Goal: Task Accomplishment & Management: Manage account settings

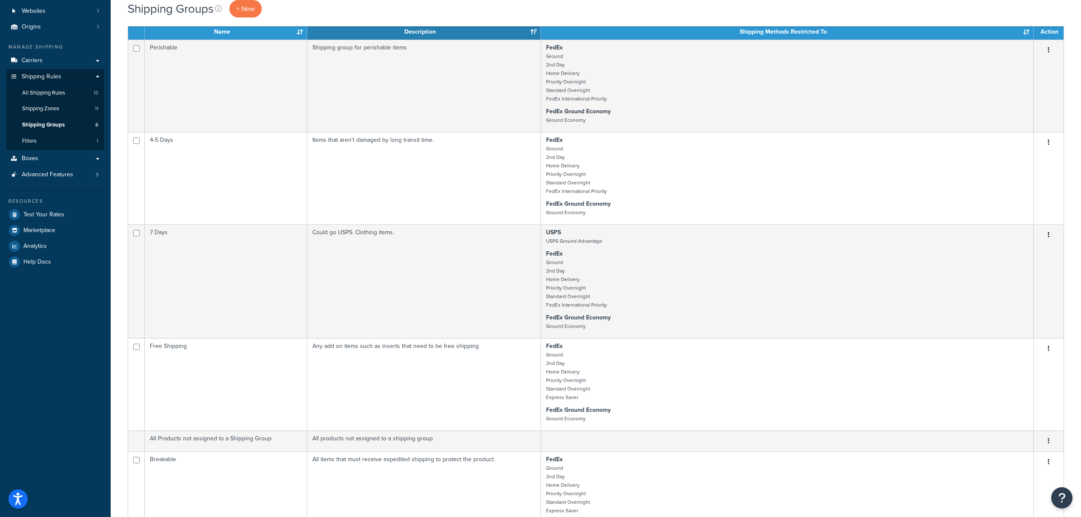
scroll to position [57, 0]
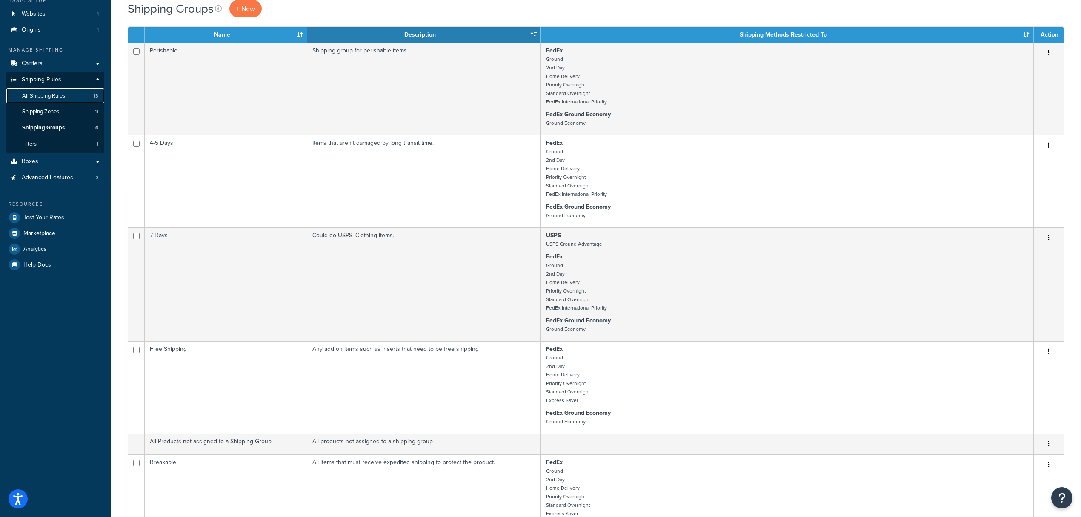
click at [51, 94] on span "All Shipping Rules" at bounding box center [43, 95] width 43 height 7
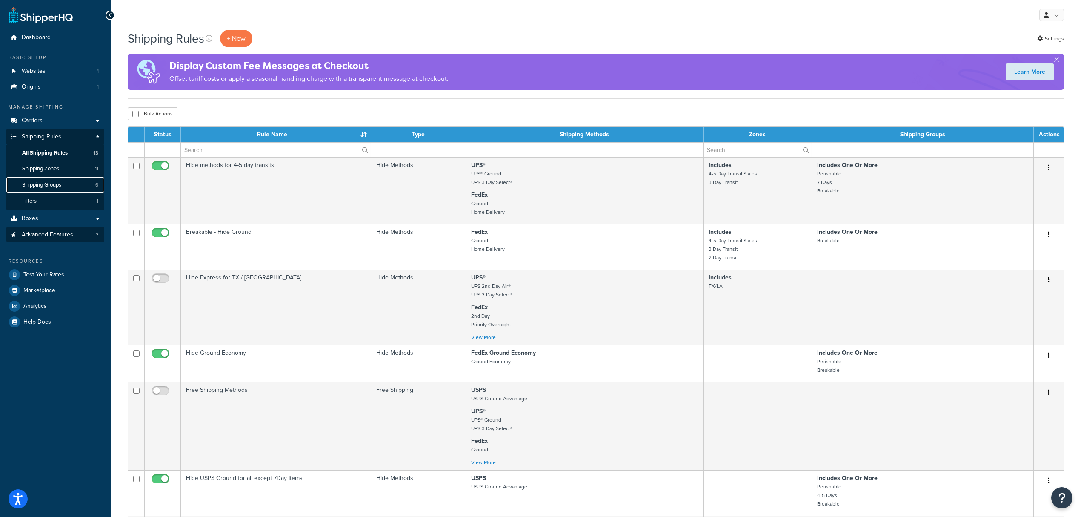
drag, startPoint x: 58, startPoint y: 183, endPoint x: 99, endPoint y: 240, distance: 70.1
click at [58, 183] on span "Shipping Groups" at bounding box center [41, 184] width 39 height 7
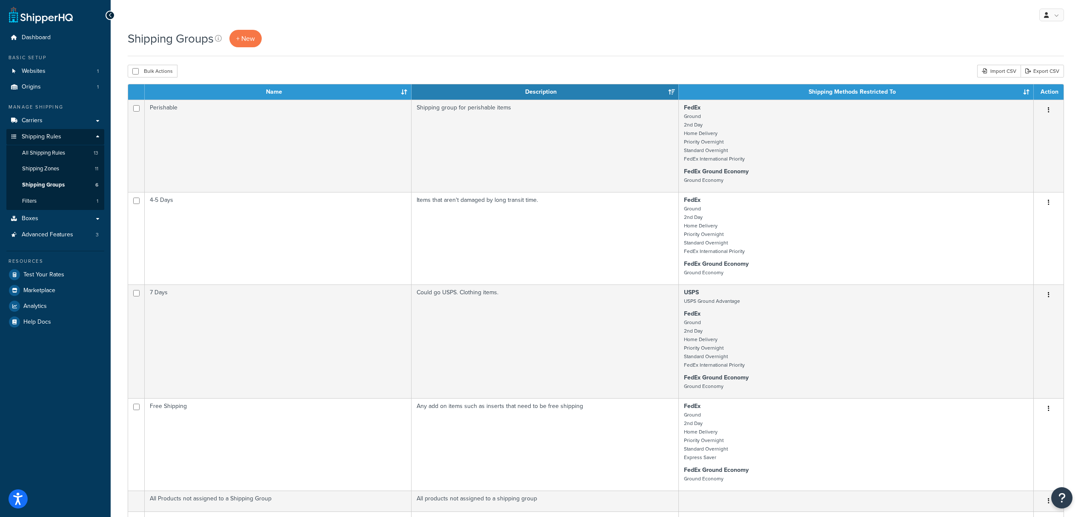
drag, startPoint x: 1085, startPoint y: 37, endPoint x: 695, endPoint y: 53, distance: 390.6
click at [695, 53] on div "Shipping Groups + New" at bounding box center [596, 43] width 936 height 26
click at [55, 157] on link "All Shipping Rules 13" at bounding box center [55, 153] width 98 height 16
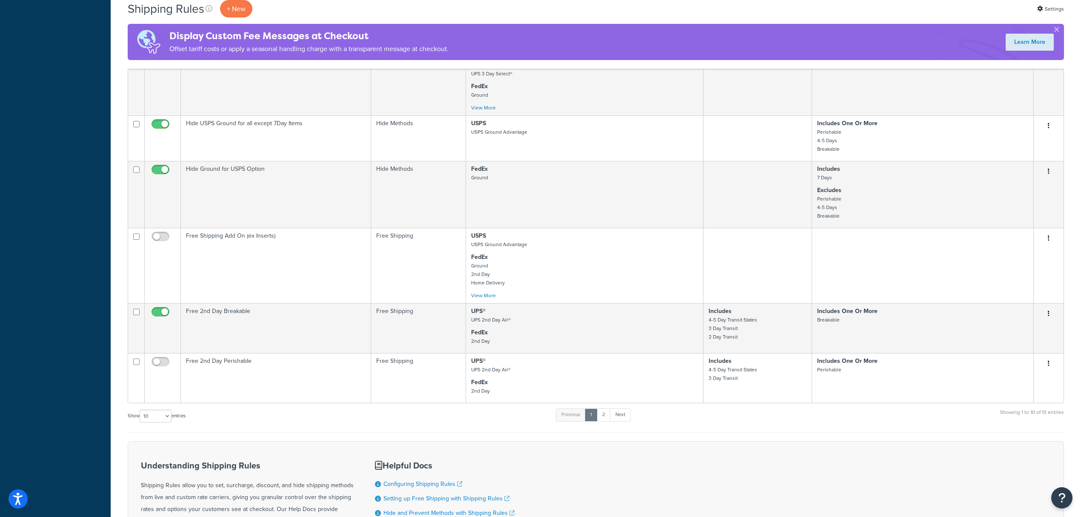
scroll to position [402, 0]
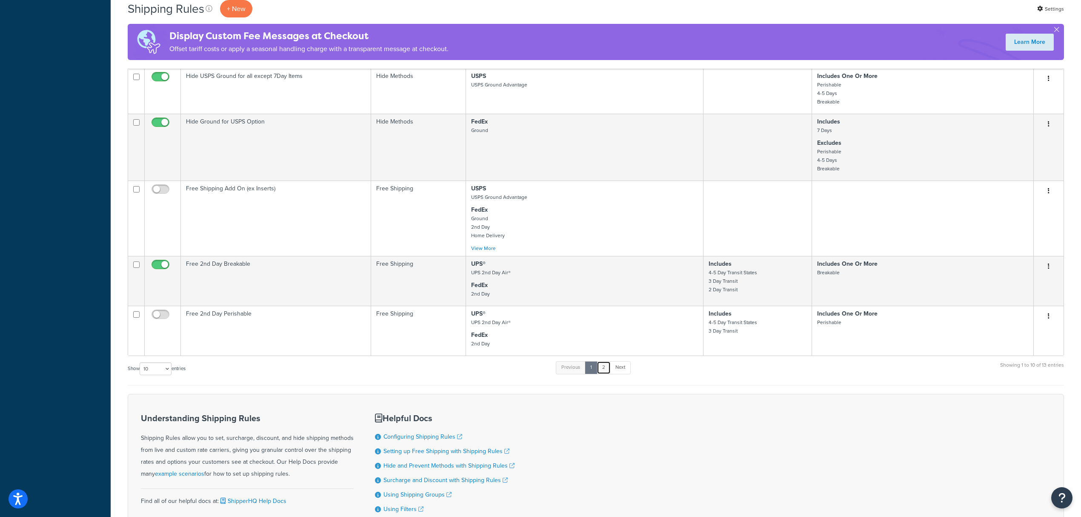
click at [609, 371] on link "2" at bounding box center [604, 367] width 14 height 13
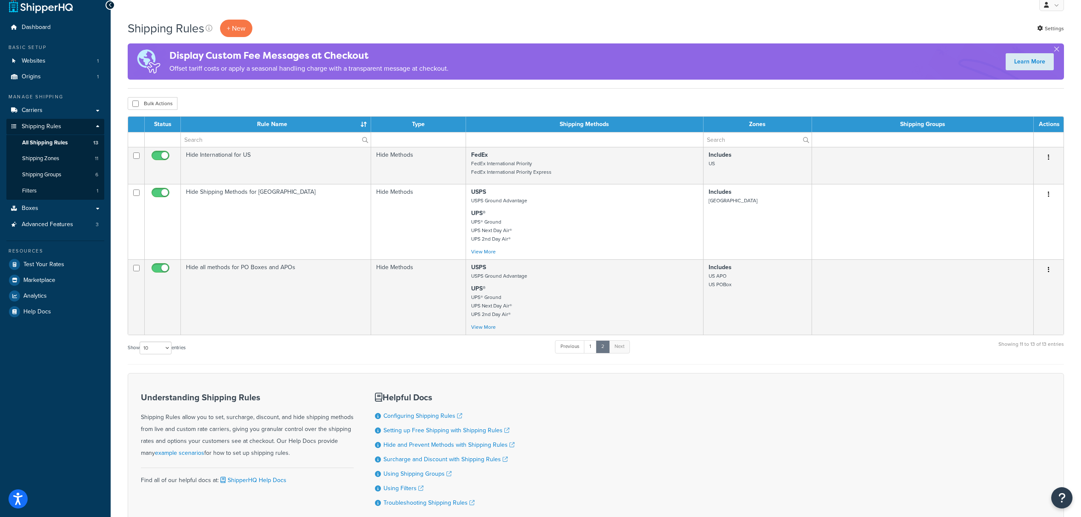
scroll to position [0, 0]
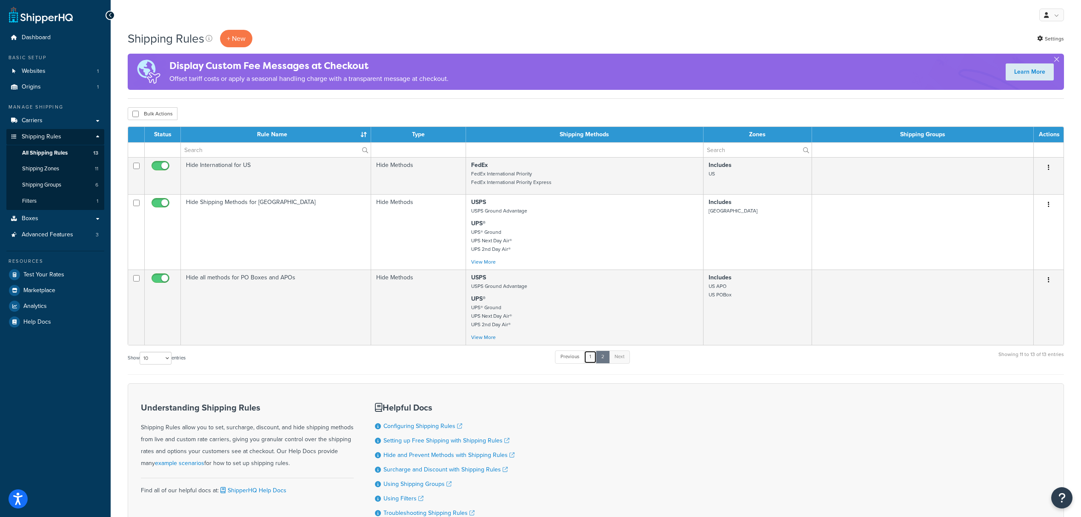
click at [592, 358] on link "1" at bounding box center [590, 356] width 13 height 13
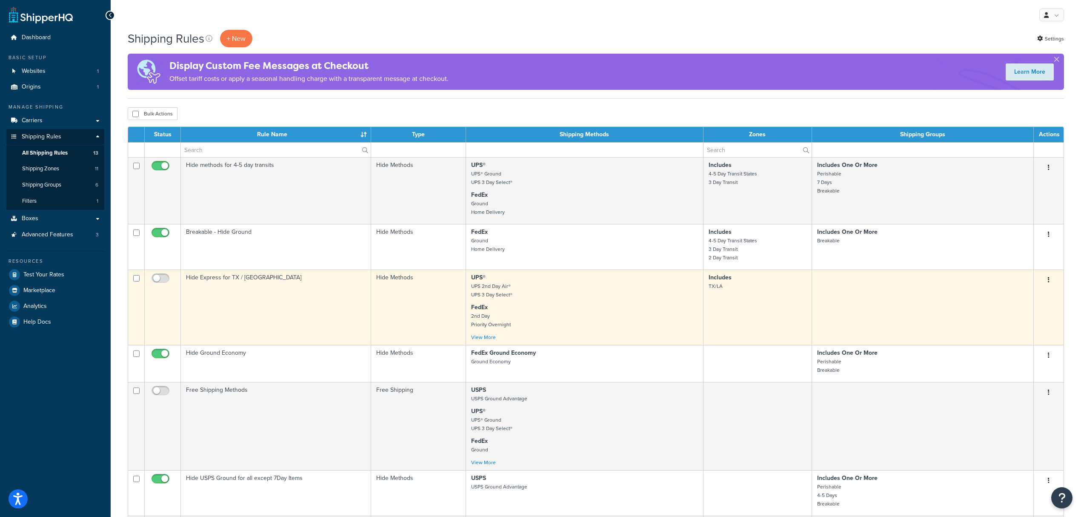
drag, startPoint x: 166, startPoint y: 281, endPoint x: 170, endPoint y: 294, distance: 13.5
click at [166, 281] on input "checkbox" at bounding box center [161, 280] width 23 height 11
checkbox input "true"
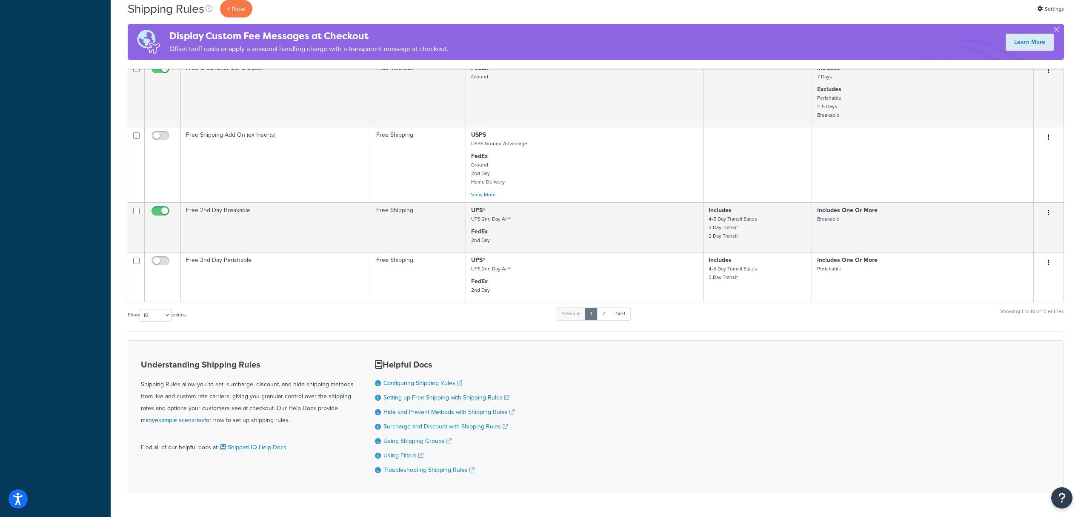
scroll to position [428, 0]
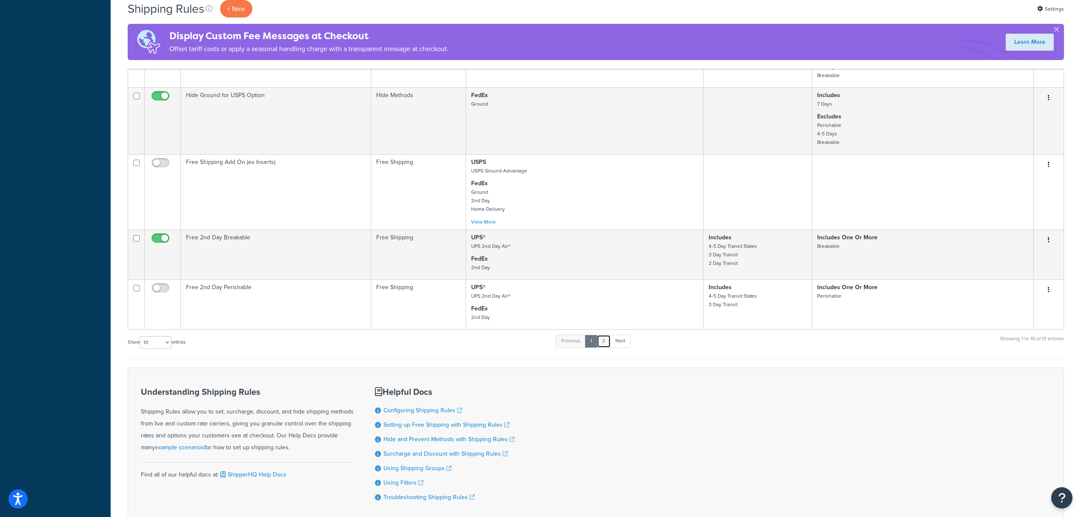
click at [606, 346] on link "2" at bounding box center [604, 340] width 14 height 13
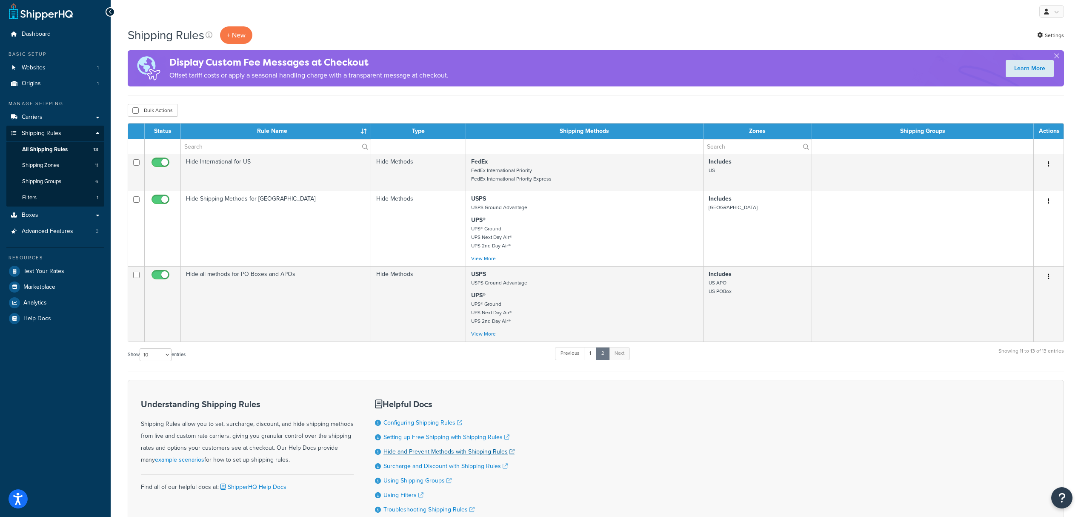
scroll to position [0, 0]
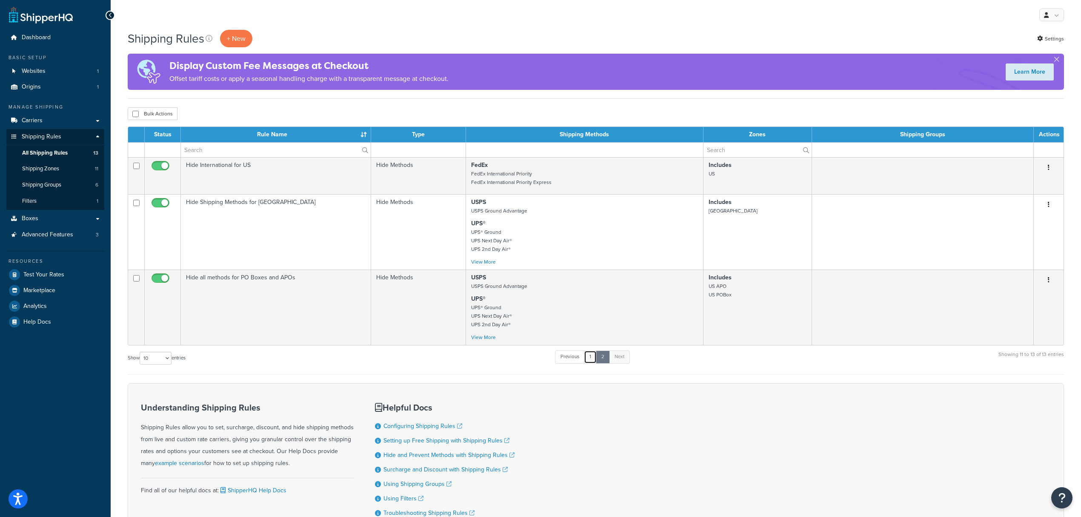
drag, startPoint x: 594, startPoint y: 354, endPoint x: 592, endPoint y: 365, distance: 11.0
click at [594, 354] on link "1" at bounding box center [590, 356] width 13 height 13
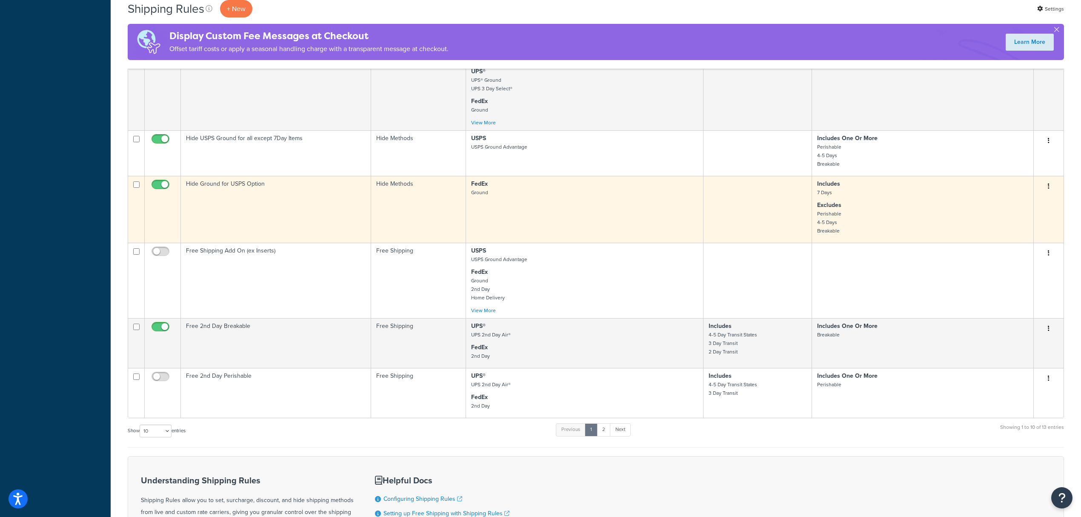
scroll to position [340, 0]
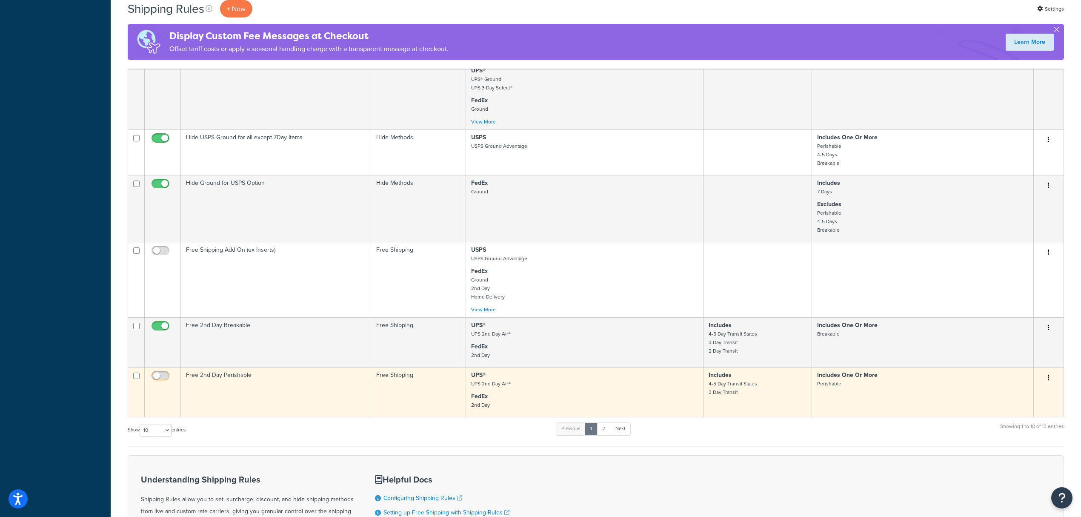
click at [164, 374] on input "checkbox" at bounding box center [161, 377] width 23 height 11
checkbox input "true"
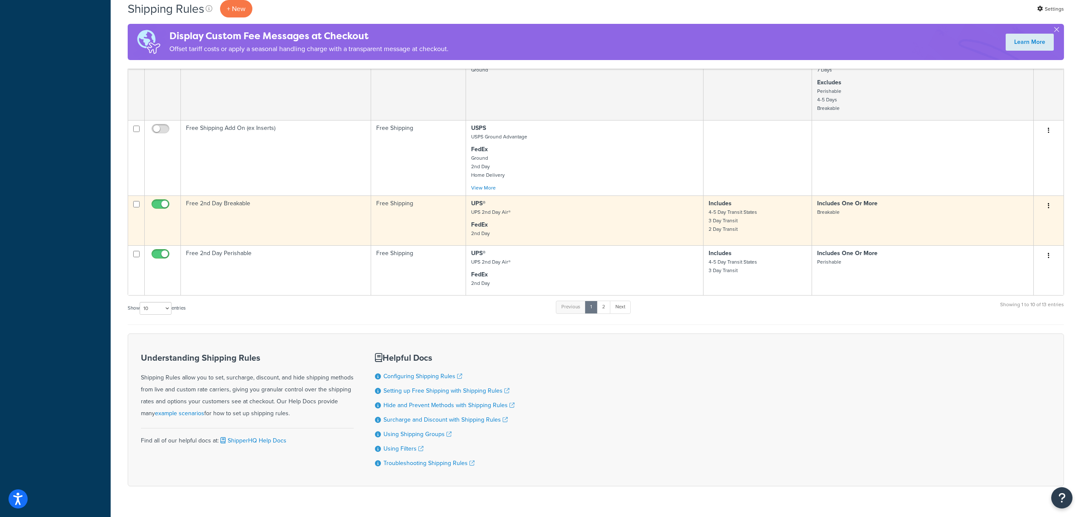
scroll to position [485, 0]
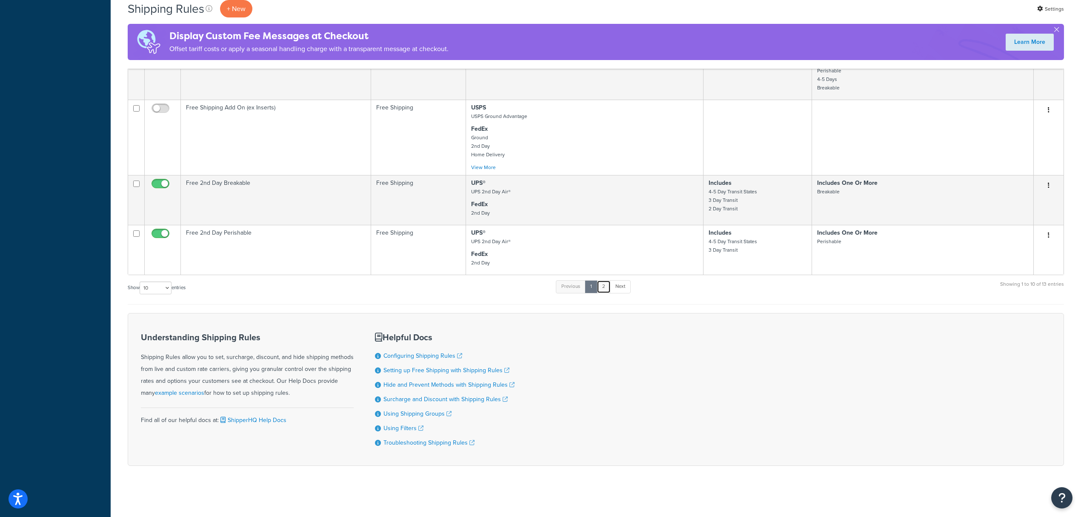
drag, startPoint x: 606, startPoint y: 291, endPoint x: 641, endPoint y: 443, distance: 155.9
click at [606, 291] on link "2" at bounding box center [604, 286] width 14 height 13
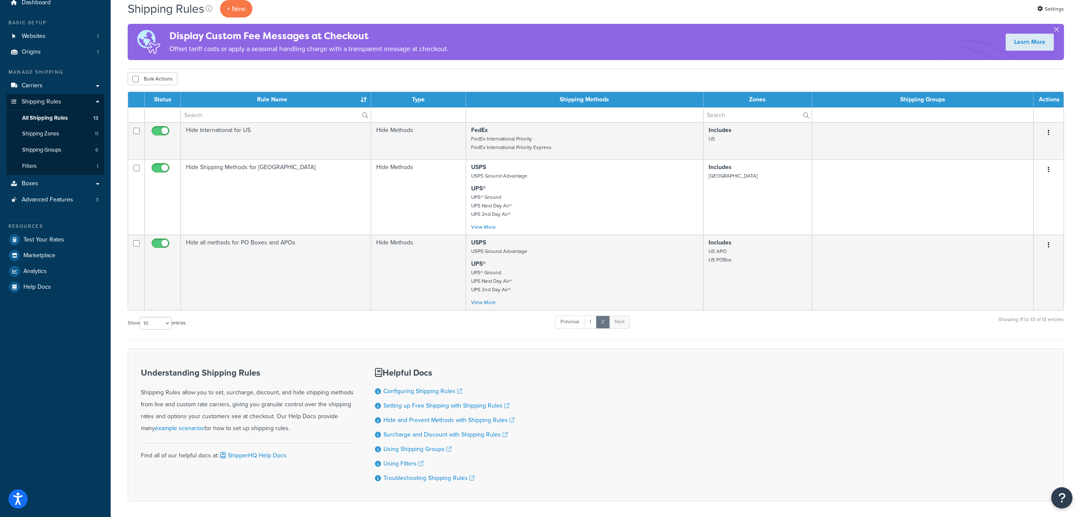
scroll to position [14, 0]
